Goal: Information Seeking & Learning: Learn about a topic

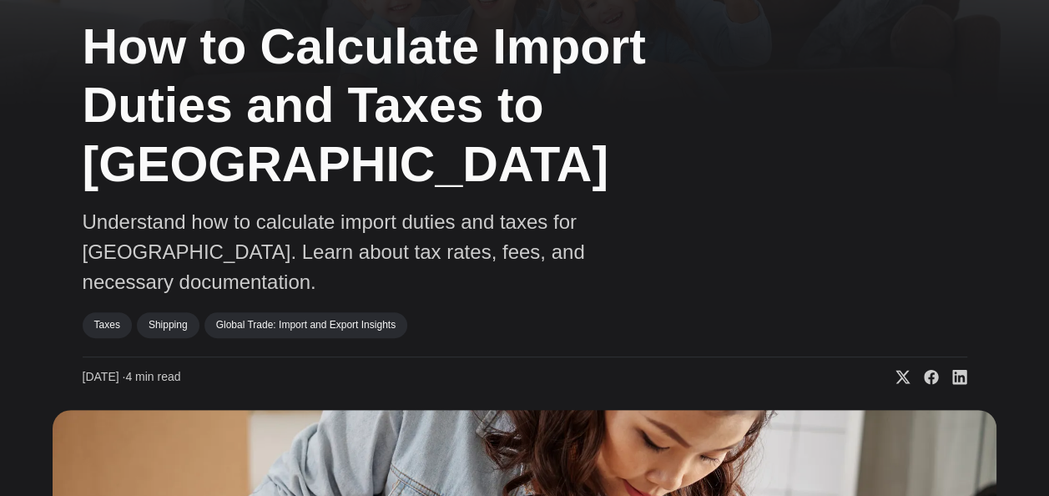
scroll to position [15, 0]
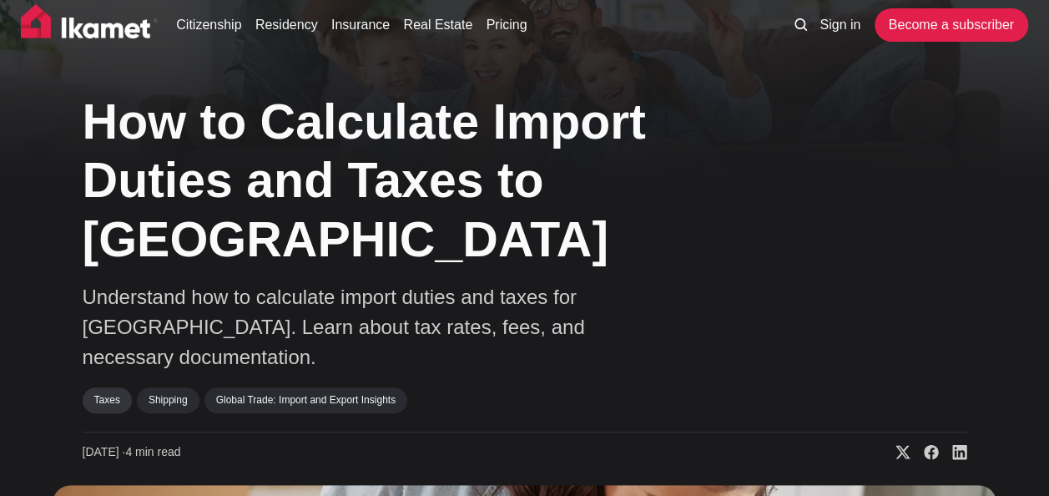
click at [112, 387] on link "Taxes" at bounding box center [107, 399] width 49 height 25
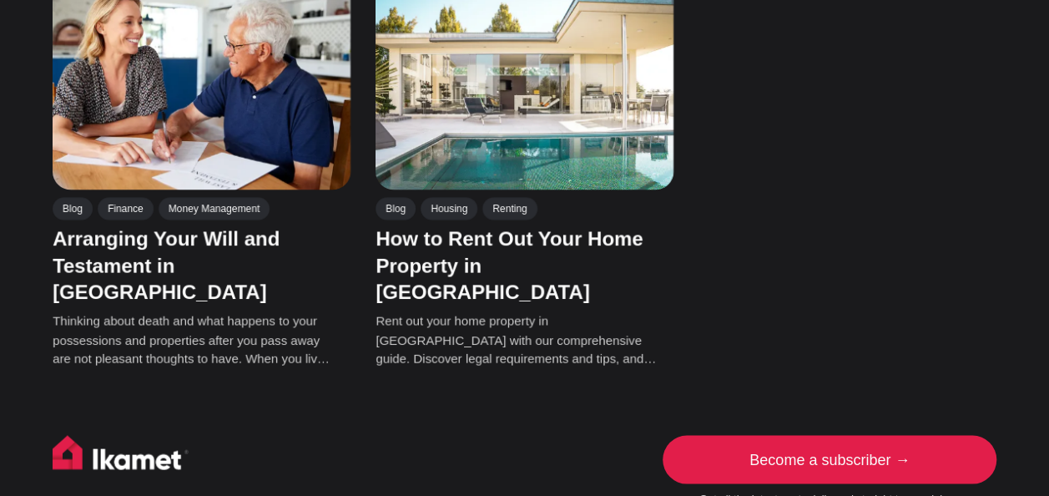
scroll to position [1414, 0]
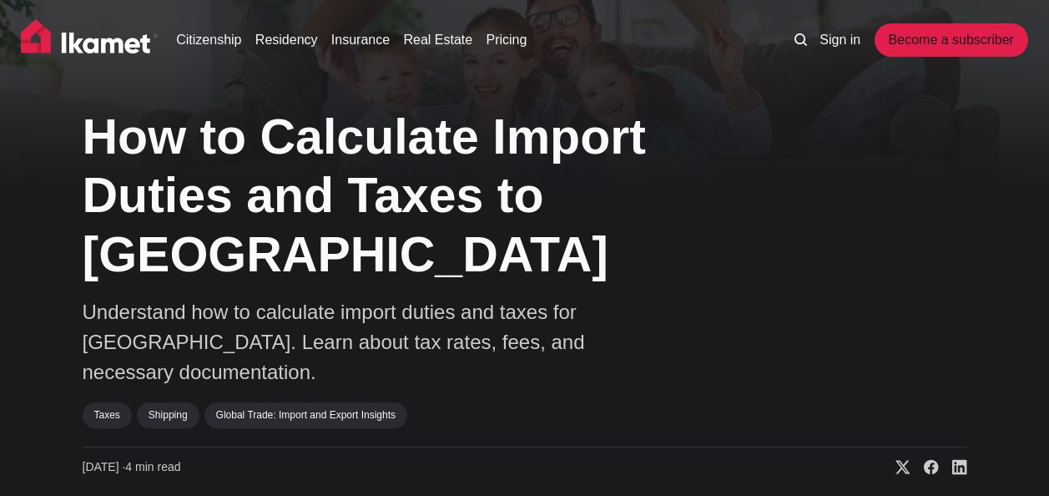
scroll to position [15, 0]
